Goal: Entertainment & Leisure: Consume media (video, audio)

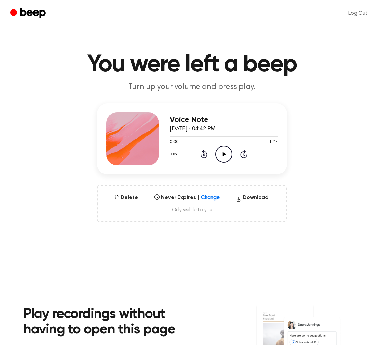
click at [227, 156] on icon "Play Audio" at bounding box center [224, 154] width 17 height 17
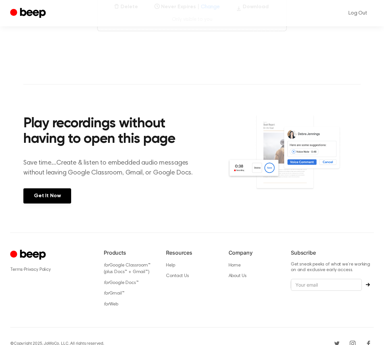
scroll to position [203, 0]
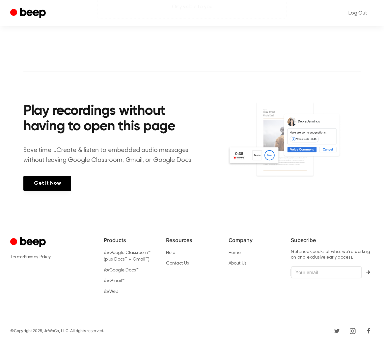
click at [173, 247] on div "Resources Help Contact Us" at bounding box center [192, 267] width 52 height 63
click at [173, 249] on li "Help" at bounding box center [192, 252] width 52 height 7
click at [172, 252] on link "Help" at bounding box center [170, 252] width 9 height 5
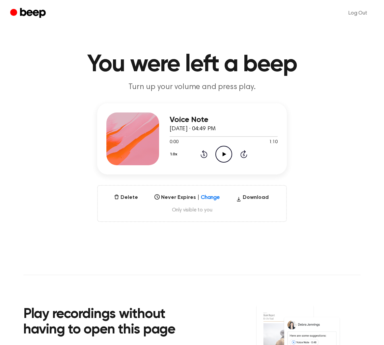
click at [232, 153] on circle at bounding box center [224, 154] width 16 height 16
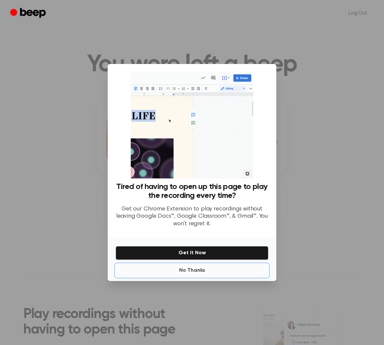
click at [194, 272] on button "No Thanks" at bounding box center [192, 270] width 153 height 13
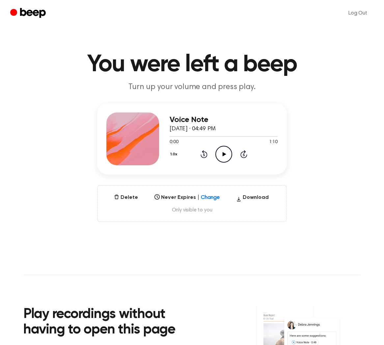
click at [217, 155] on icon "Play Audio" at bounding box center [224, 154] width 17 height 17
click at [220, 154] on icon "Pause Audio" at bounding box center [224, 154] width 17 height 17
